Goal: Task Accomplishment & Management: Manage account settings

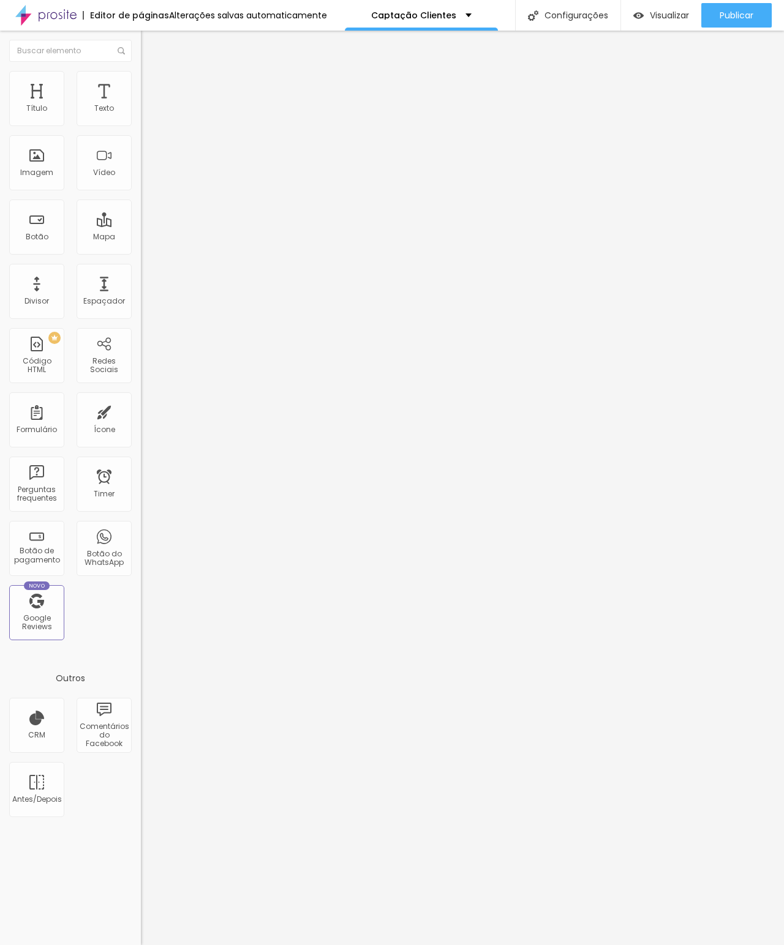
click at [38, 173] on div "Imagem" at bounding box center [36, 172] width 33 height 9
click at [35, 177] on div "Imagem" at bounding box center [36, 172] width 33 height 9
click at [50, 168] on div "Imagem" at bounding box center [36, 162] width 55 height 55
click at [46, 166] on div "Imagem" at bounding box center [36, 162] width 55 height 55
click at [44, 164] on div "Imagem" at bounding box center [36, 162] width 55 height 55
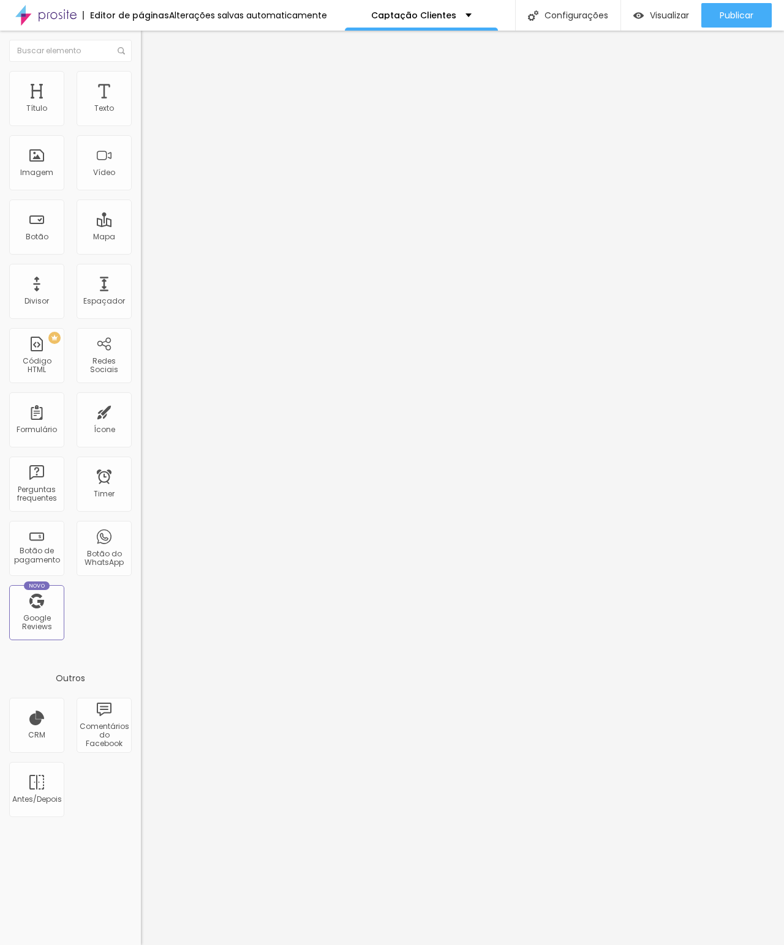
click at [561, 23] on div "Configurações" at bounding box center [567, 15] width 105 height 31
click at [617, 945] on div at bounding box center [392, 958] width 784 height 11
click at [50, 167] on div "Imagem" at bounding box center [36, 162] width 55 height 55
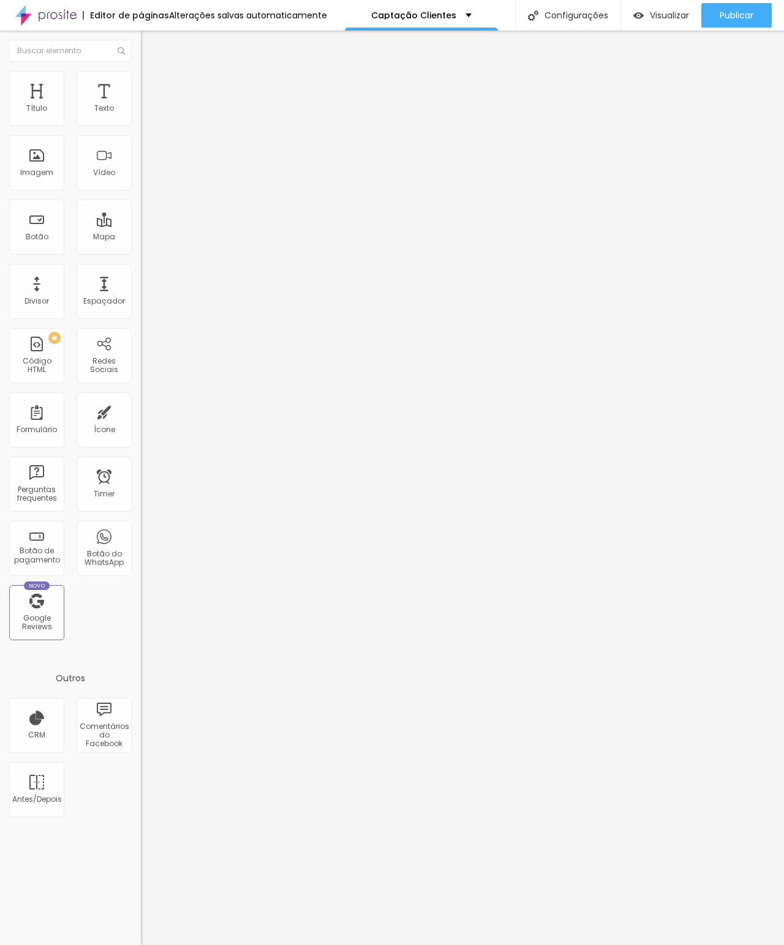
click at [26, 171] on div "Imagem" at bounding box center [36, 172] width 33 height 9
click at [110, 430] on div "Ícone" at bounding box center [104, 430] width 21 height 9
click at [110, 489] on div "Timer" at bounding box center [104, 484] width 55 height 55
click at [41, 113] on div "Título" at bounding box center [36, 108] width 21 height 9
click at [257, 20] on div "Alterações salvas automaticamente" at bounding box center [248, 15] width 158 height 9
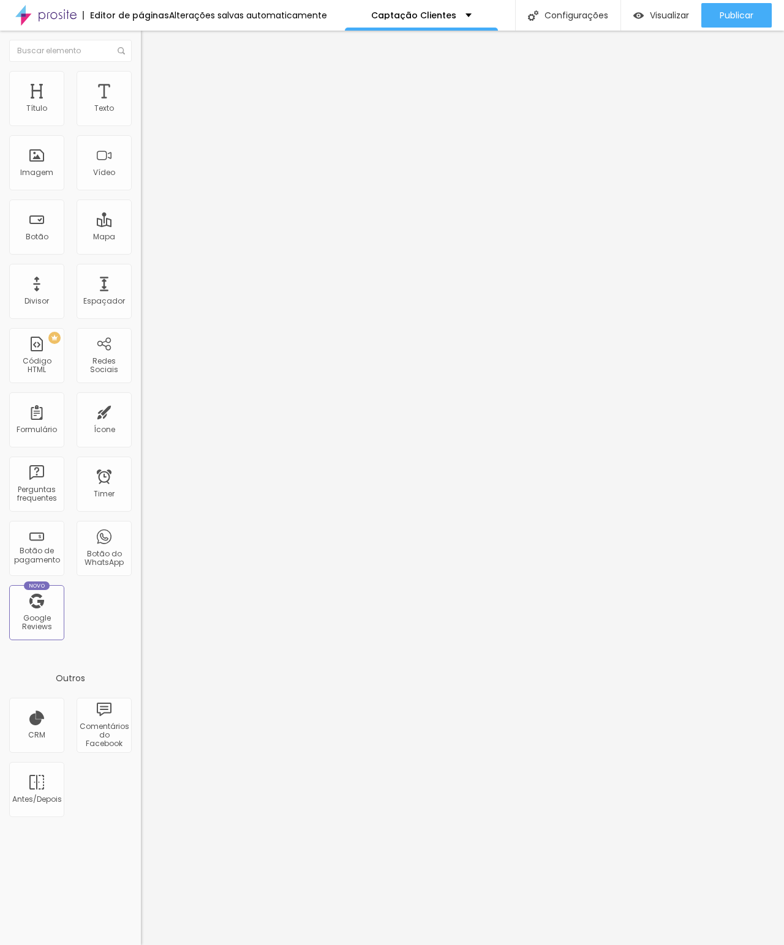
click at [688, 945] on div at bounding box center [392, 958] width 784 height 11
click at [239, 14] on div "Alterações salvas automaticamente" at bounding box center [248, 15] width 158 height 9
click at [697, 945] on div at bounding box center [392, 958] width 784 height 11
click at [12, 358] on div "PREMIUM Código HTML" at bounding box center [36, 355] width 55 height 55
click at [32, 419] on div "Formulário" at bounding box center [36, 419] width 55 height 55
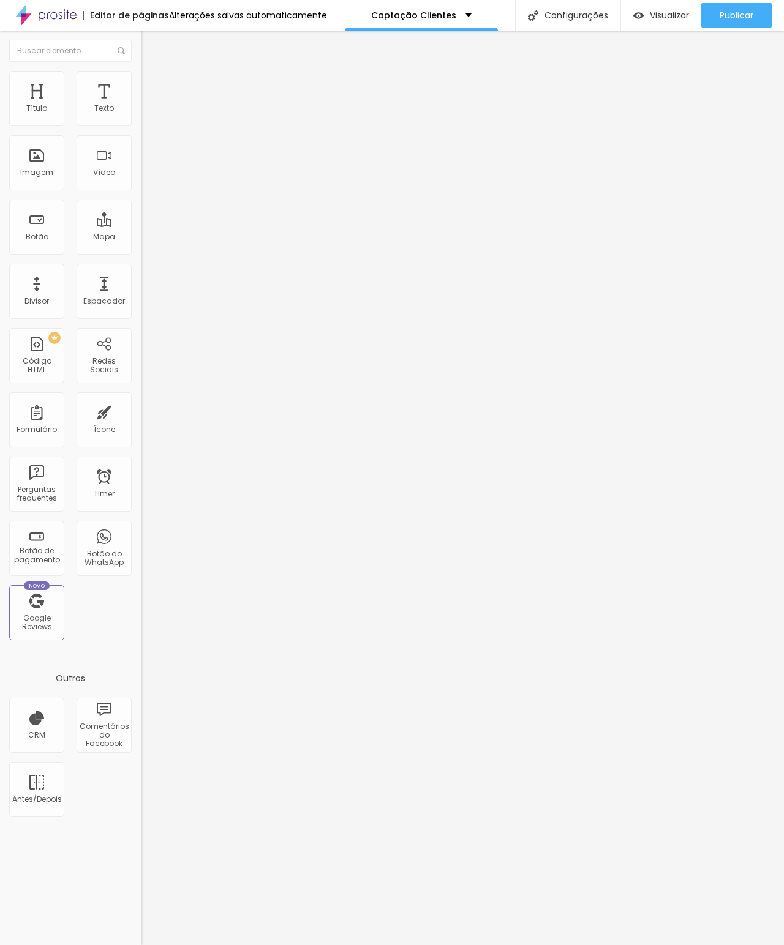
click at [41, 489] on div "Perguntas frequentes" at bounding box center [36, 495] width 48 height 18
click at [36, 549] on div "Botão de pagamento" at bounding box center [36, 548] width 55 height 55
click at [28, 631] on div "Google Reviews" at bounding box center [36, 623] width 48 height 18
click at [27, 149] on div "Imagem" at bounding box center [36, 162] width 55 height 55
click at [35, 165] on div "Imagem" at bounding box center [36, 162] width 55 height 55
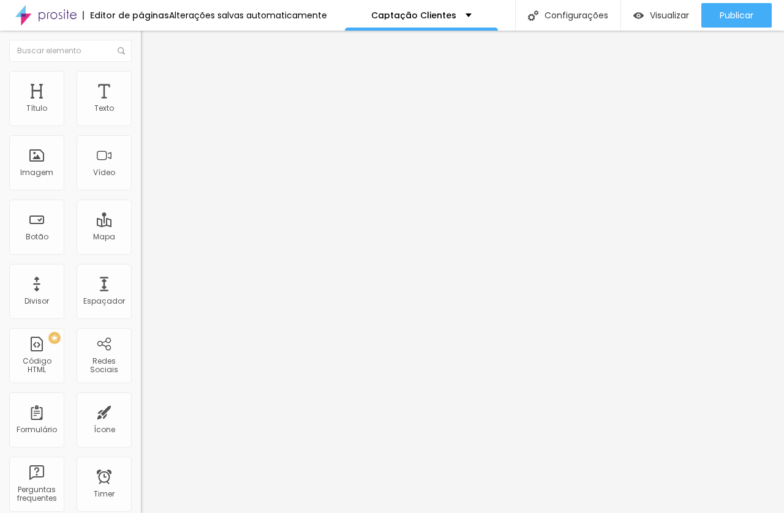
click at [141, 105] on span "Trocar imagem" at bounding box center [174, 100] width 67 height 10
click at [40, 158] on div "Imagem" at bounding box center [36, 162] width 55 height 55
click at [31, 162] on div "Imagem" at bounding box center [36, 162] width 55 height 55
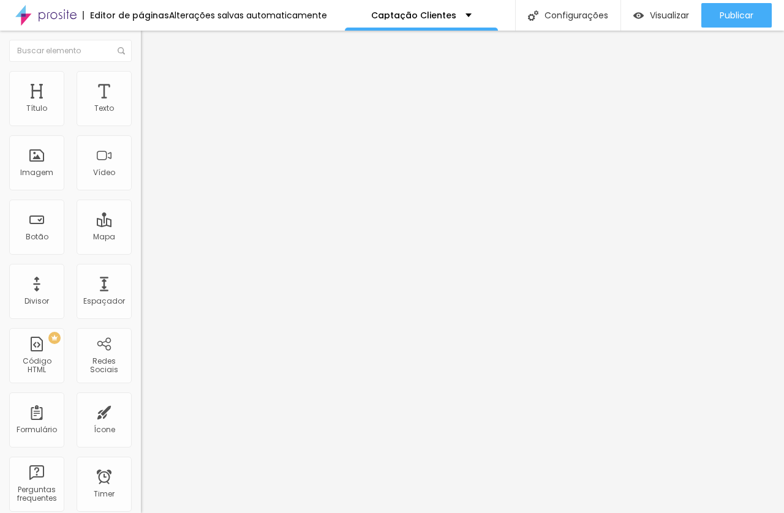
click at [141, 105] on span "Trocar imagem" at bounding box center [174, 100] width 67 height 10
